Goal: Task Accomplishment & Management: Manage account settings

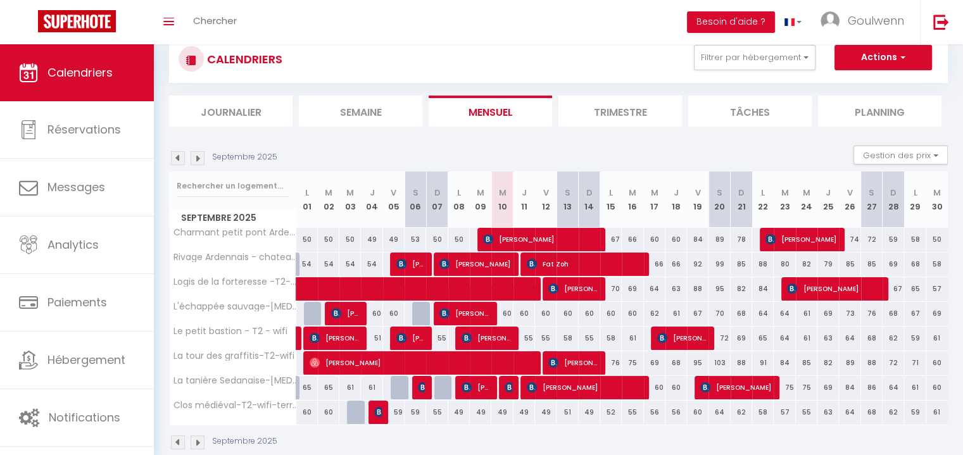
scroll to position [56, 0]
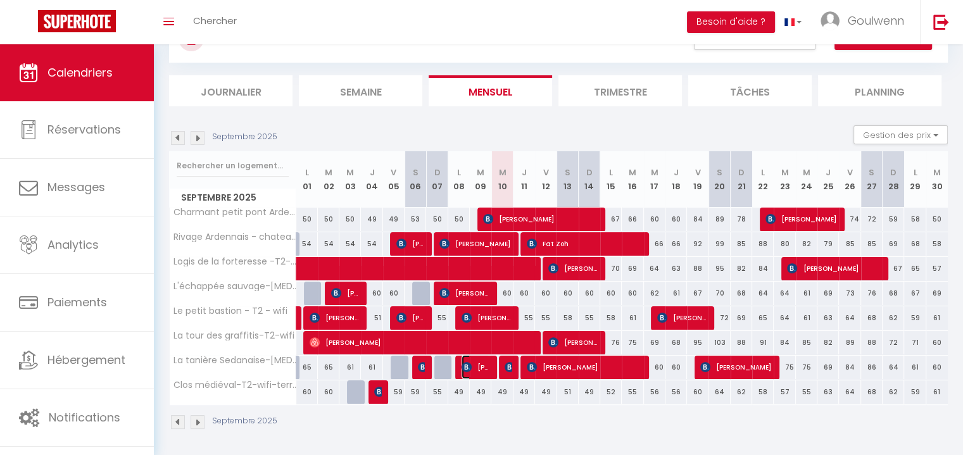
click at [472, 368] on span "[PERSON_NAME]" at bounding box center [476, 367] width 29 height 24
select select "OK"
select select "KO"
select select "1"
select select "0"
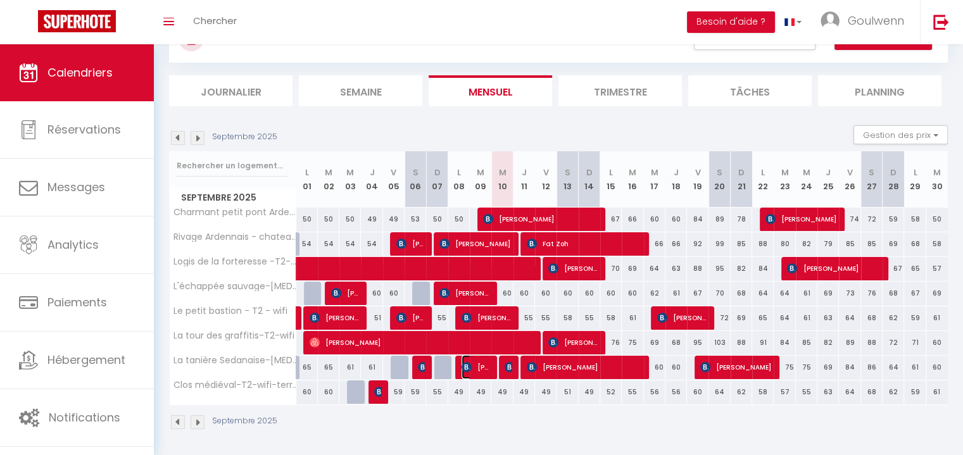
select select "1"
select select
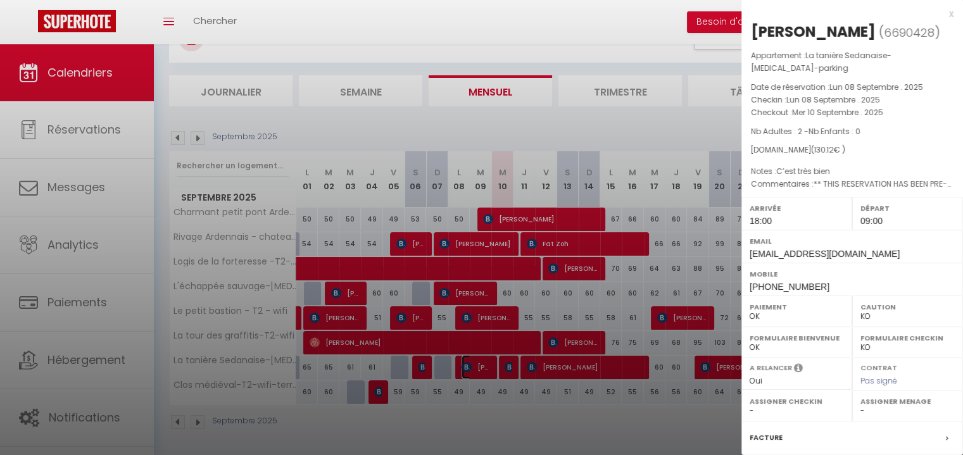
scroll to position [0, 0]
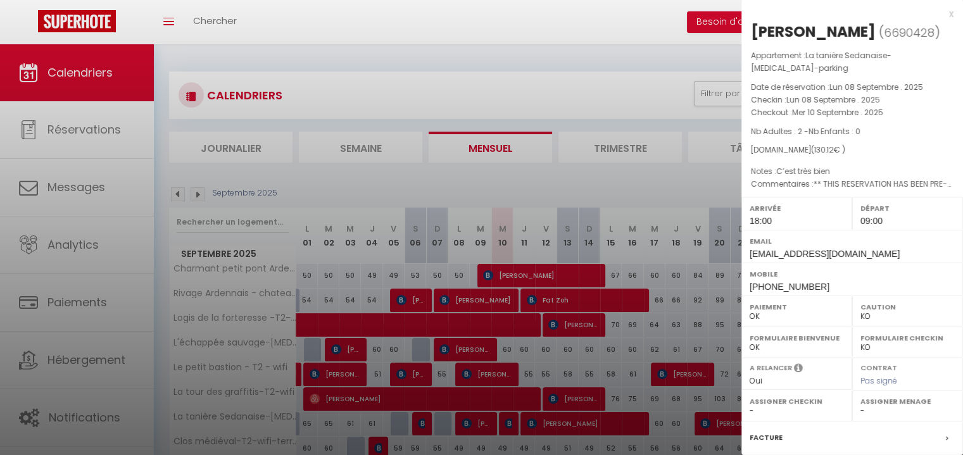
click at [942, 15] on div "x" at bounding box center [848, 13] width 212 height 15
